Goal: Information Seeking & Learning: Learn about a topic

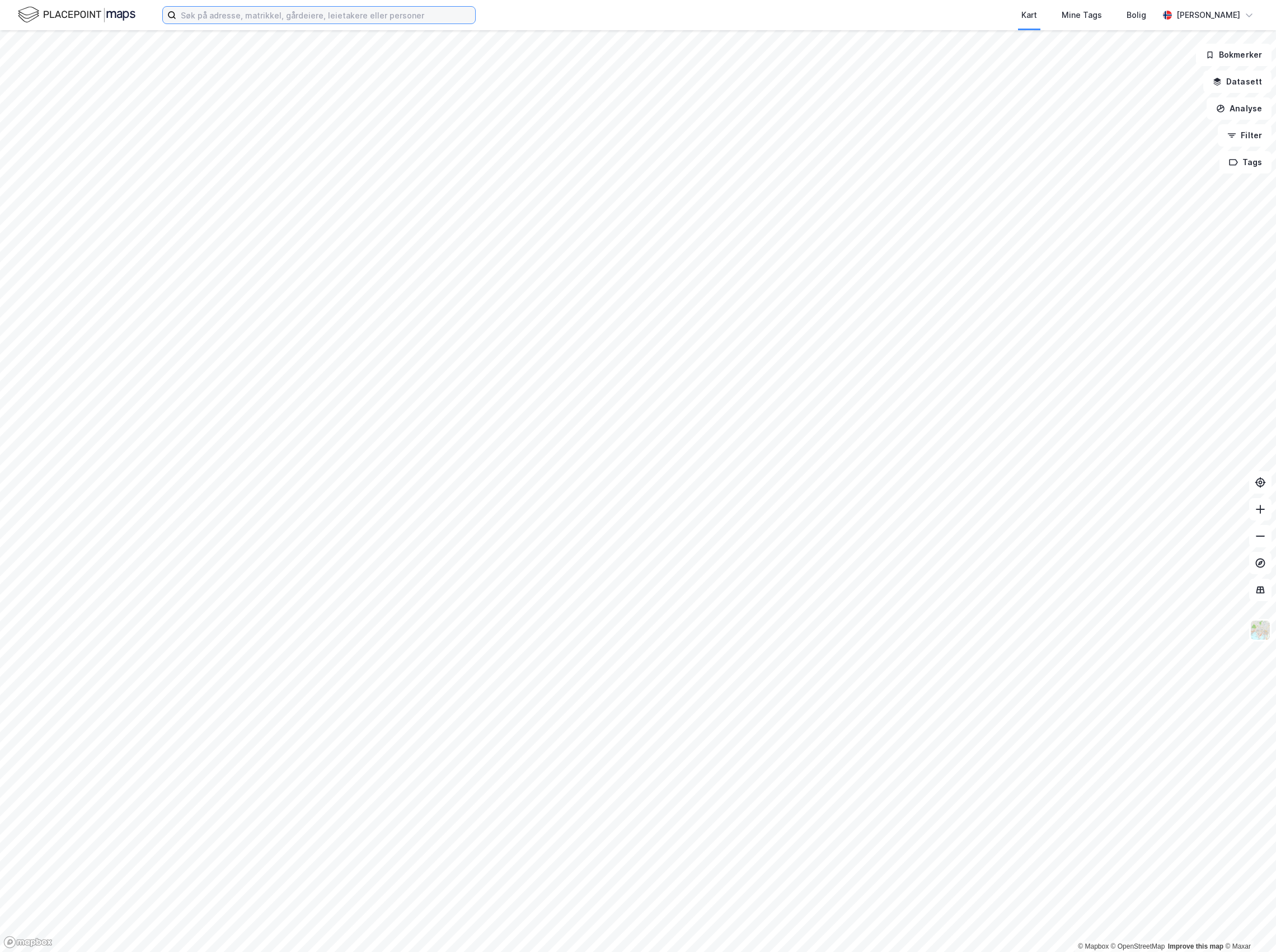
click at [325, 17] on input at bounding box center [326, 15] width 299 height 17
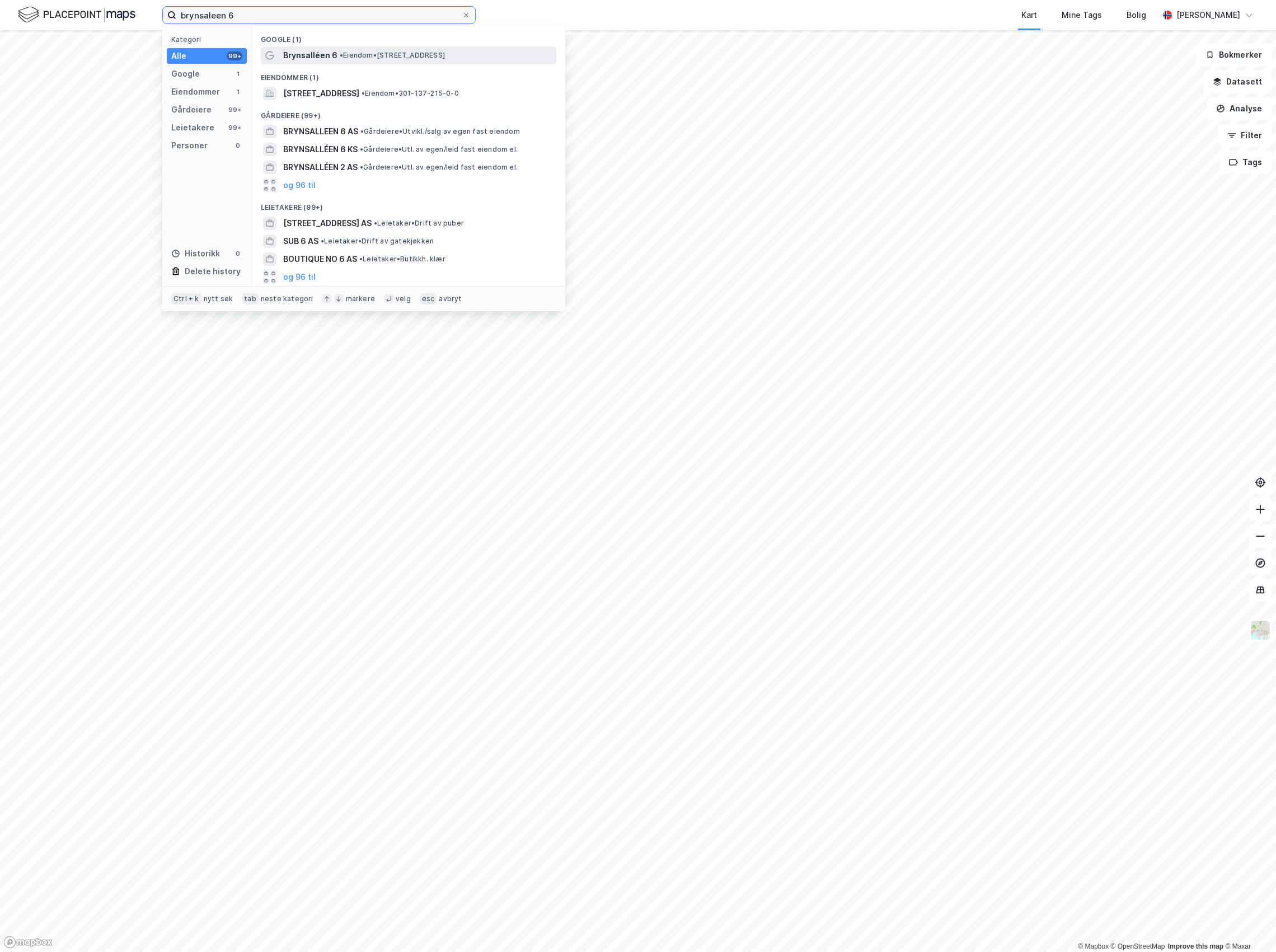
type input "brynsaleen 6"
click at [310, 60] on span "Brynsalléen 6" at bounding box center [310, 56] width 54 height 13
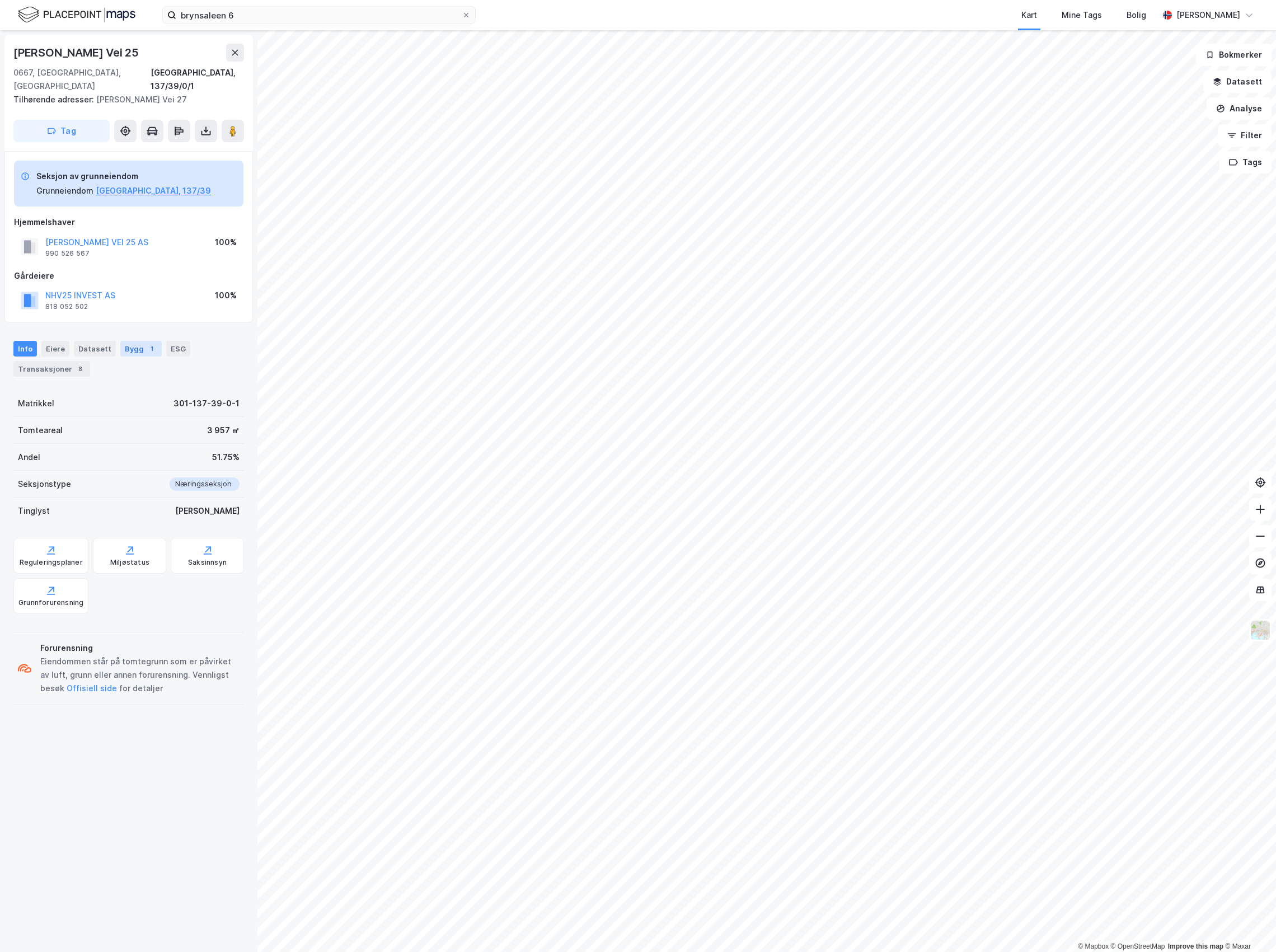
click at [123, 341] on div "Bygg 1" at bounding box center [141, 349] width 42 height 16
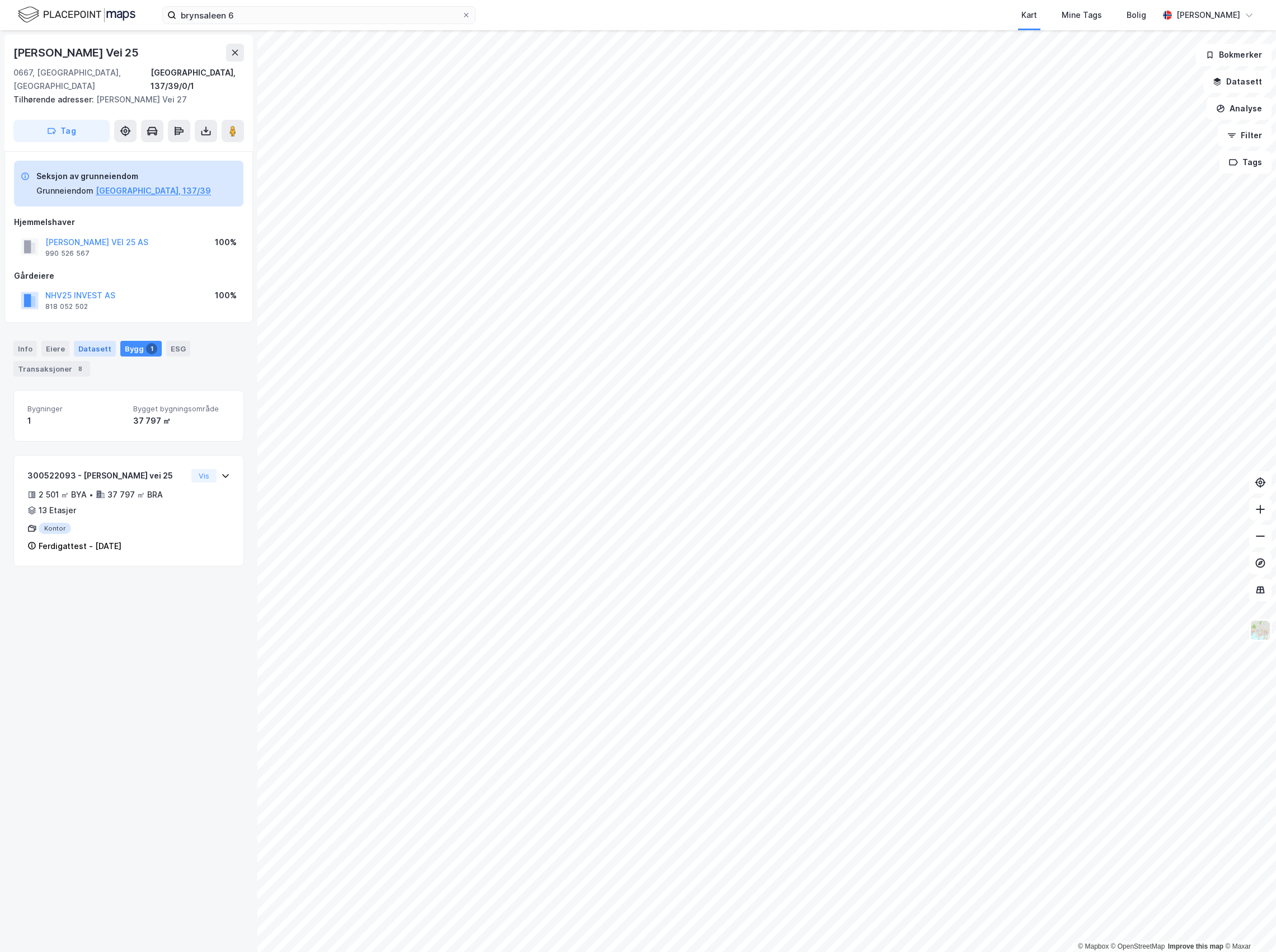
click at [87, 341] on div "Datasett" at bounding box center [95, 349] width 42 height 16
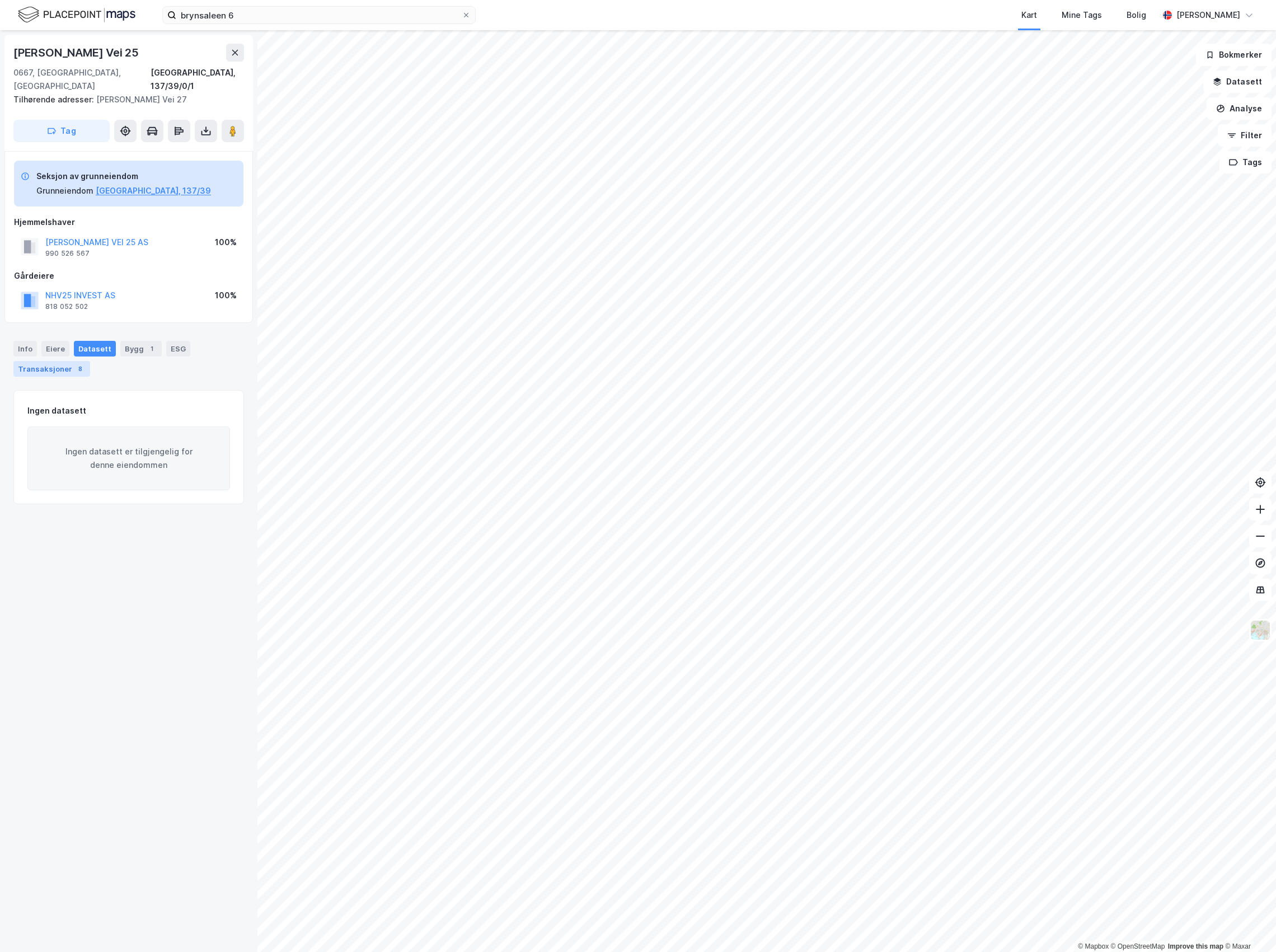
click at [57, 361] on div "Transaksjoner 8" at bounding box center [52, 369] width 77 height 16
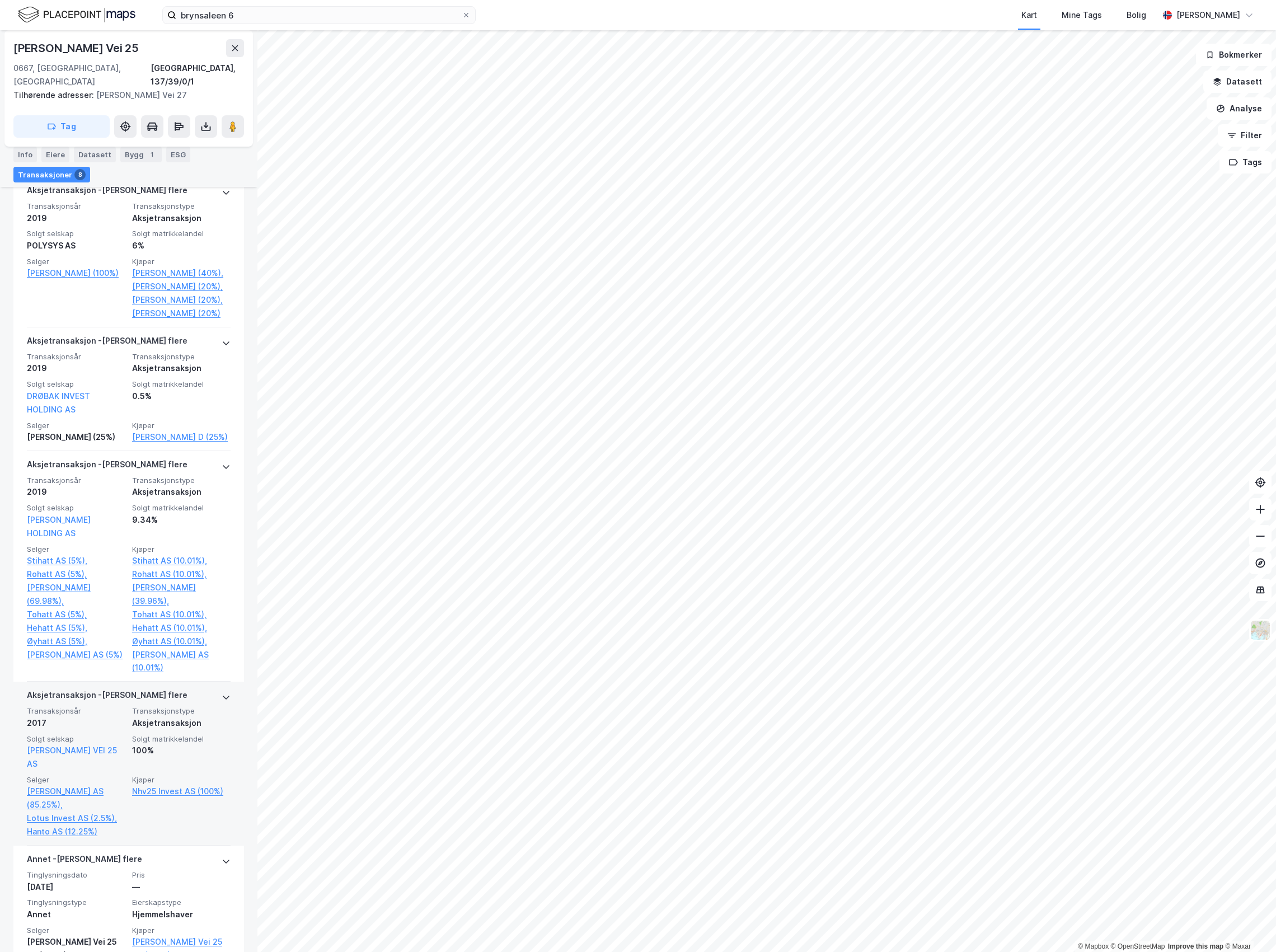
scroll to position [1039, 0]
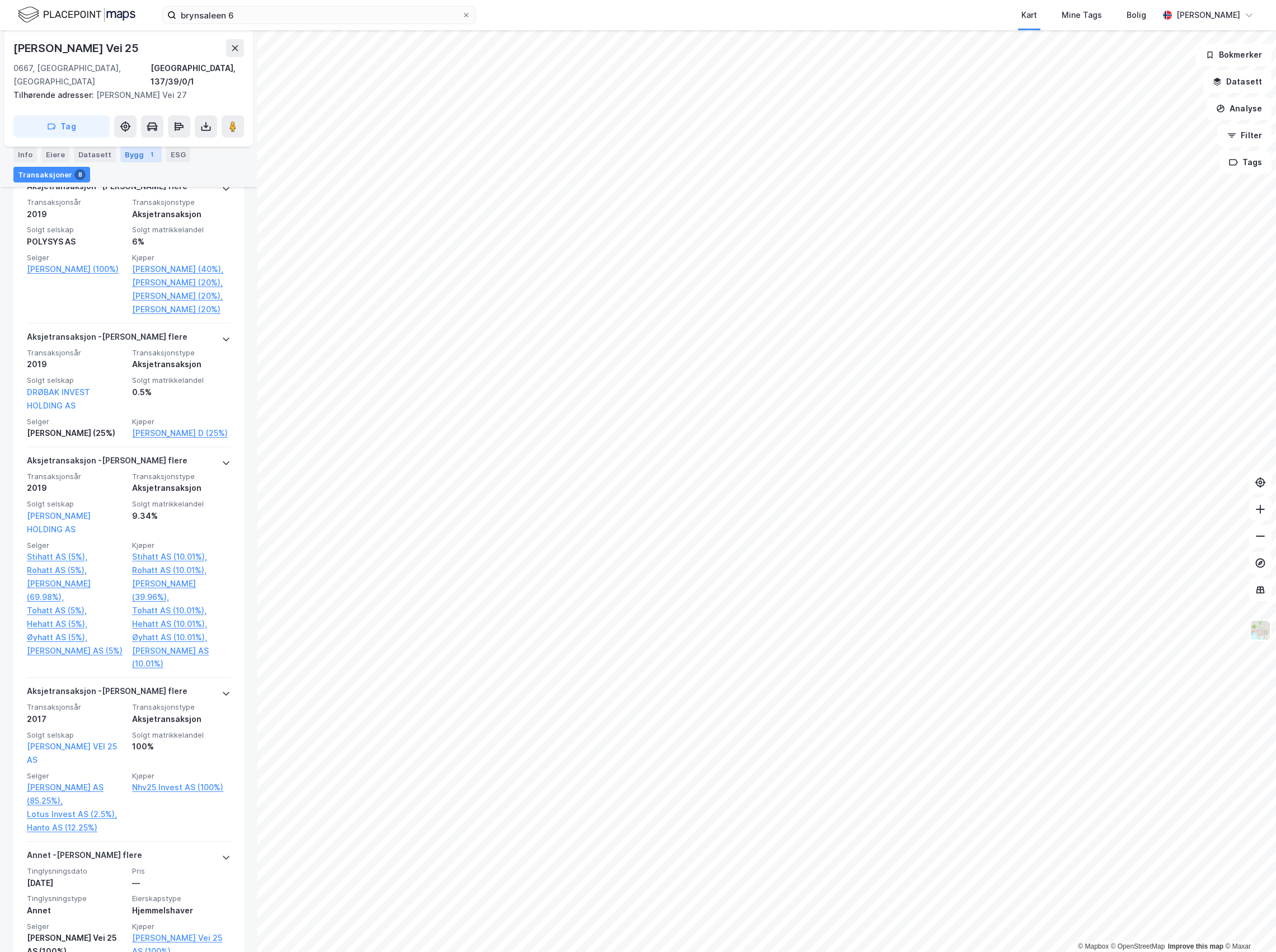
click at [125, 159] on div "Bygg 1" at bounding box center [141, 154] width 42 height 16
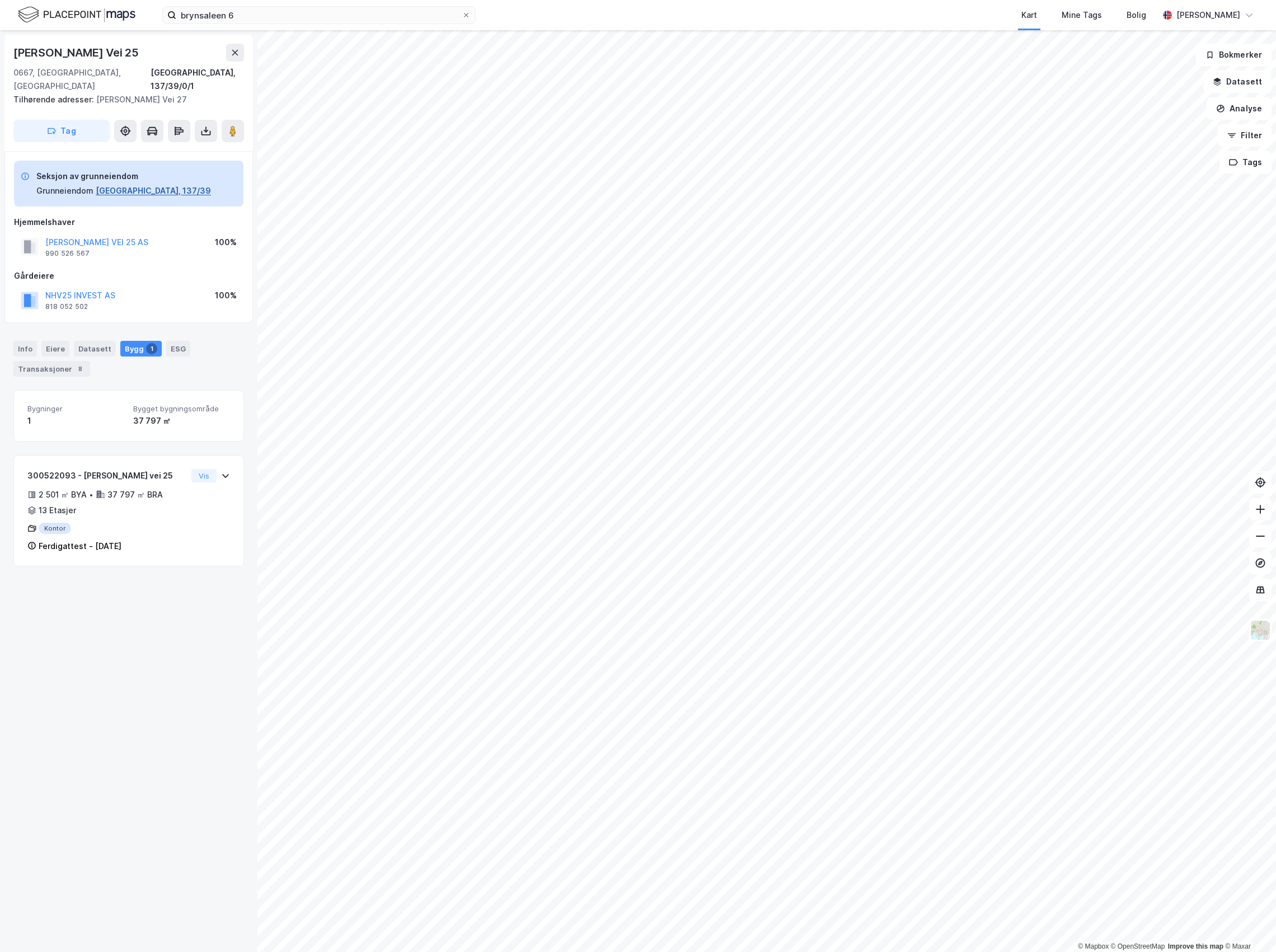
click at [125, 184] on button "[GEOGRAPHIC_DATA], 137/39" at bounding box center [153, 191] width 115 height 13
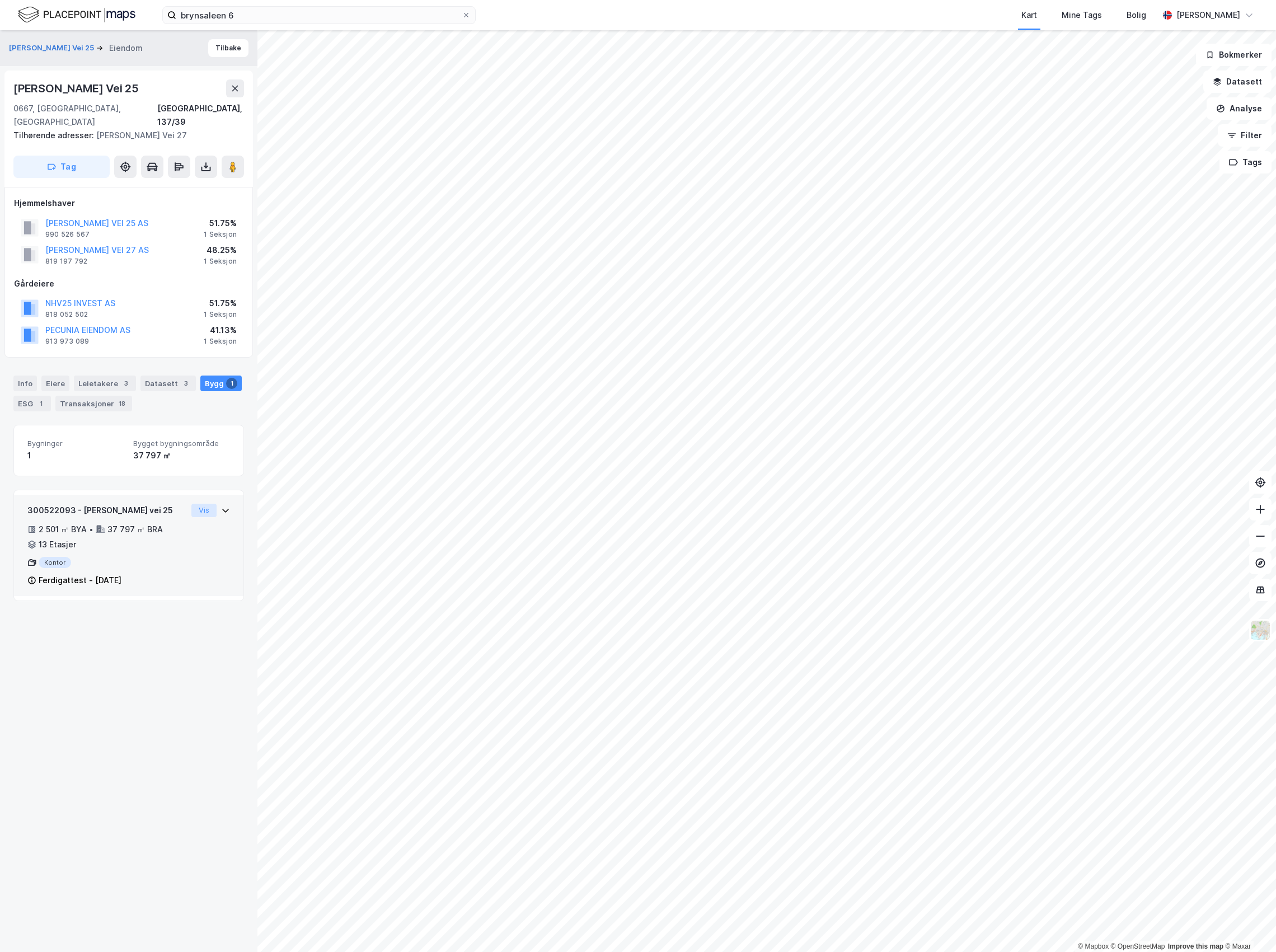
click at [205, 504] on button "Vis" at bounding box center [204, 511] width 25 height 13
